Goal: Task Accomplishment & Management: Complete application form

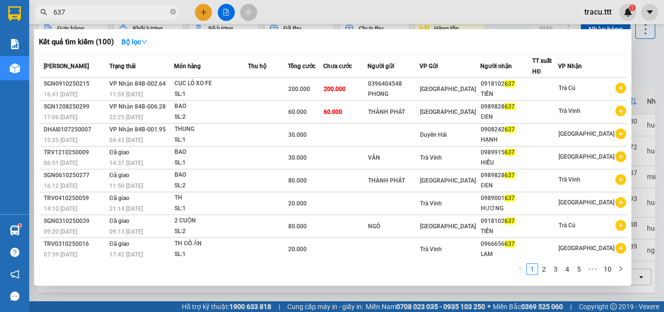
click at [66, 12] on input "637" at bounding box center [110, 12] width 115 height 11
type input "6"
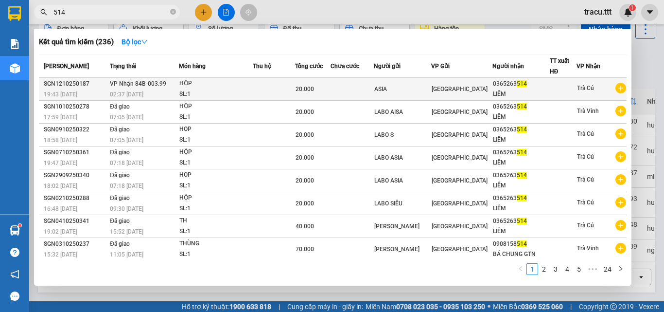
type input "514"
click at [196, 85] on div "HỘP" at bounding box center [215, 83] width 73 height 11
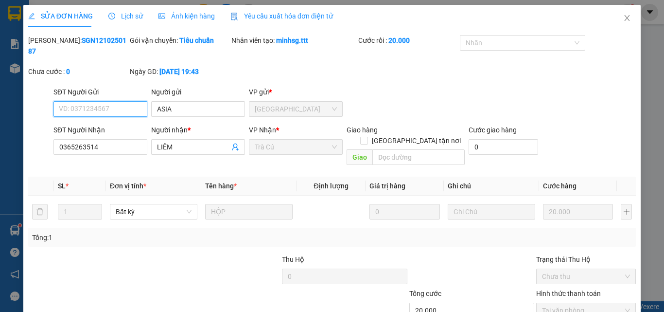
type input "ASIA"
type input "0365263514"
type input "LIÊM"
type input "20.000"
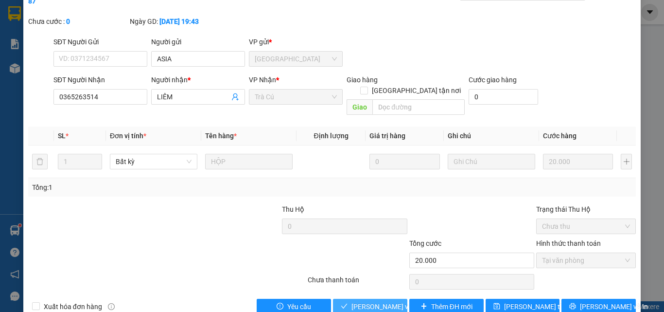
click at [376, 301] on span "[PERSON_NAME] và Giao hàng" at bounding box center [398, 306] width 93 height 11
